Goal: Find specific page/section: Find specific page/section

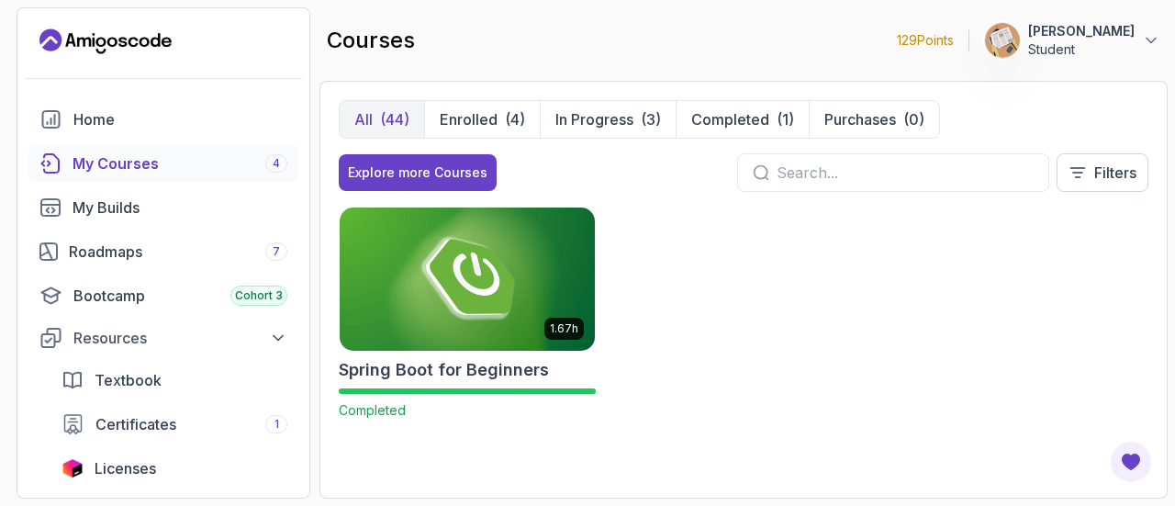
click at [850, 183] on div at bounding box center [893, 172] width 312 height 39
click at [821, 168] on input "text" at bounding box center [905, 173] width 257 height 22
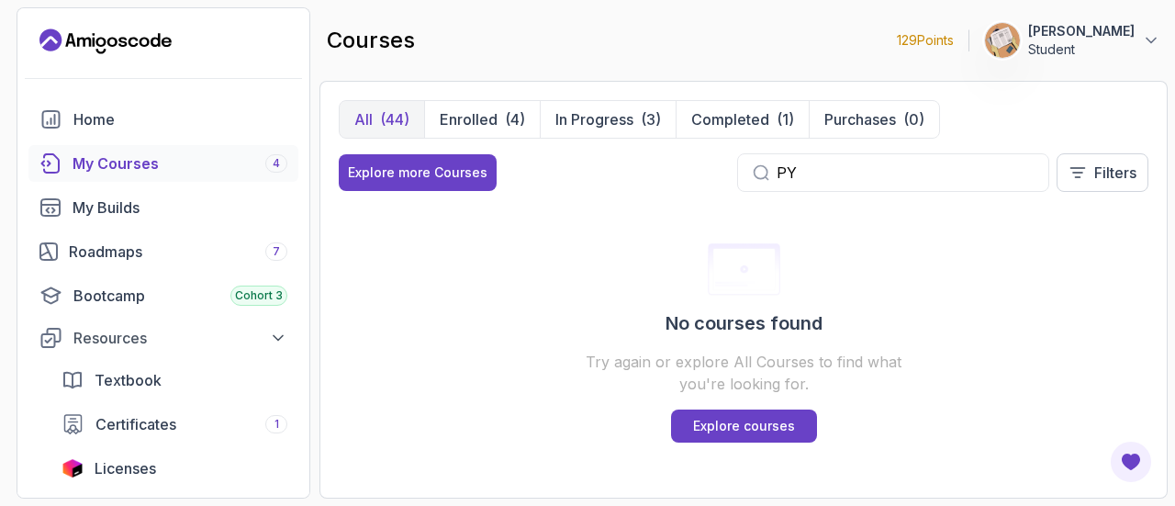
type input "P"
type input "python"
click at [821, 168] on input "python" at bounding box center [905, 173] width 257 height 22
click at [103, 122] on div "Home" at bounding box center [180, 119] width 214 height 22
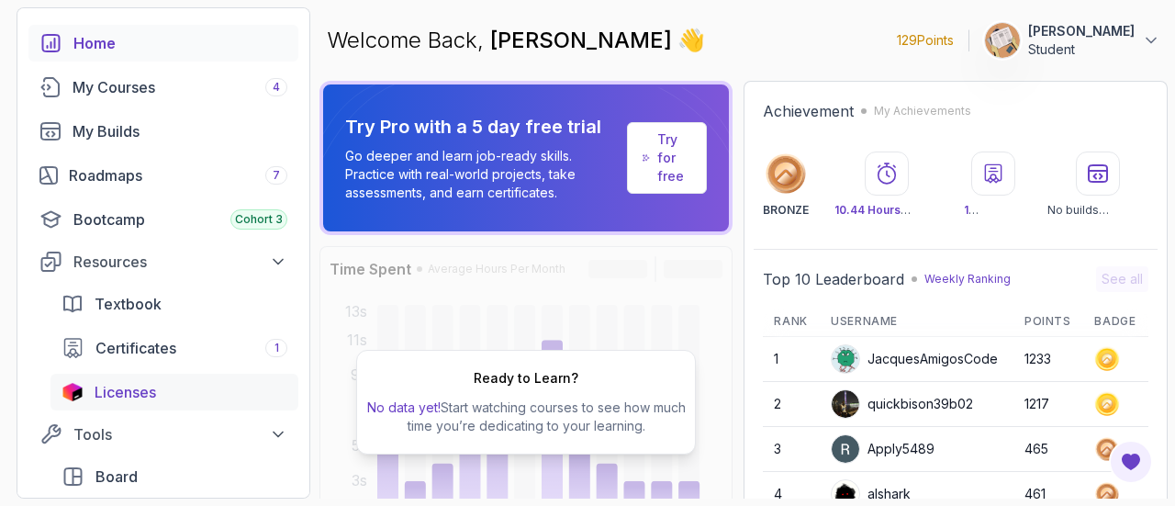
scroll to position [77, 0]
click at [155, 80] on div "My Courses 4" at bounding box center [180, 86] width 215 height 22
